Goal: Information Seeking & Learning: Learn about a topic

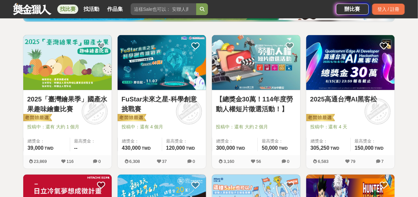
scroll to position [98, 0]
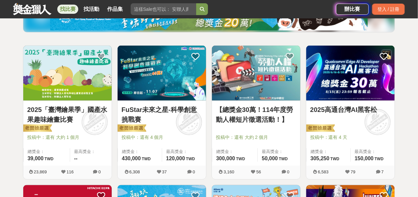
click at [89, 82] on img at bounding box center [67, 73] width 88 height 55
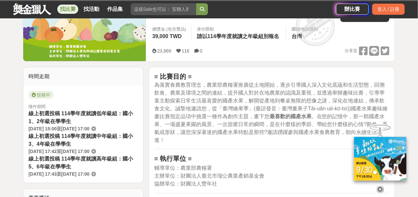
scroll to position [66, 0]
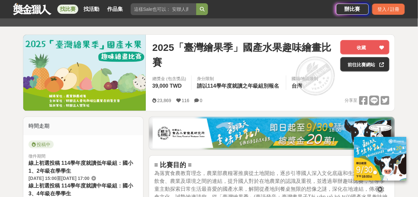
click at [380, 187] on icon at bounding box center [380, 188] width 7 height 7
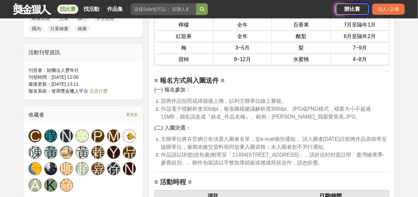
scroll to position [590, 0]
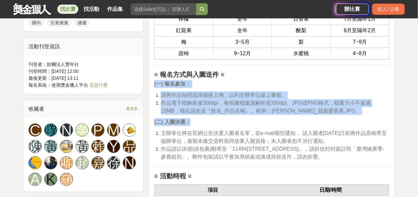
drag, startPoint x: 155, startPoint y: 83, endPoint x: 330, endPoint y: 160, distance: 191.6
click at [330, 160] on div "≡ 比賽目的 ≡ 為落實食農教育理念，農業部農糧署推廣從土地開始，逐步引導國人深入文化底蘊和生活型態，回溯飲食、農業及環境之間的連結，提升國人對於在地農業的認…" at bounding box center [271, 112] width 235 height 952
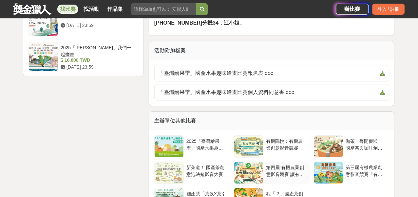
scroll to position [1136, 0]
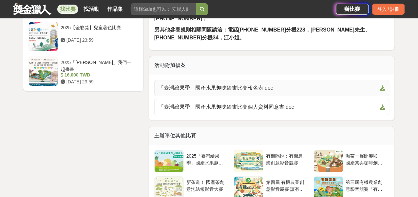
click at [232, 91] on span "「臺灣繪果季」國產水果趣味繪畫比賽報名表.doc" at bounding box center [268, 88] width 219 height 8
click at [382, 90] on icon at bounding box center [382, 87] width 5 height 5
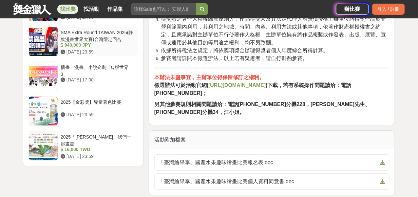
scroll to position [1005, 0]
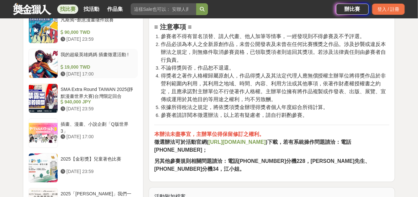
click at [49, 59] on div at bounding box center [43, 63] width 29 height 29
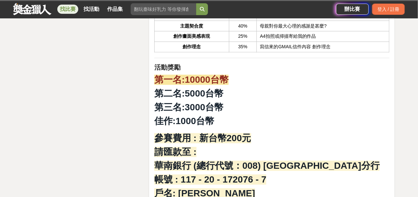
scroll to position [939, 0]
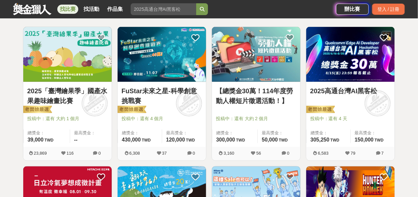
scroll to position [65, 0]
